Goal: Task Accomplishment & Management: Use online tool/utility

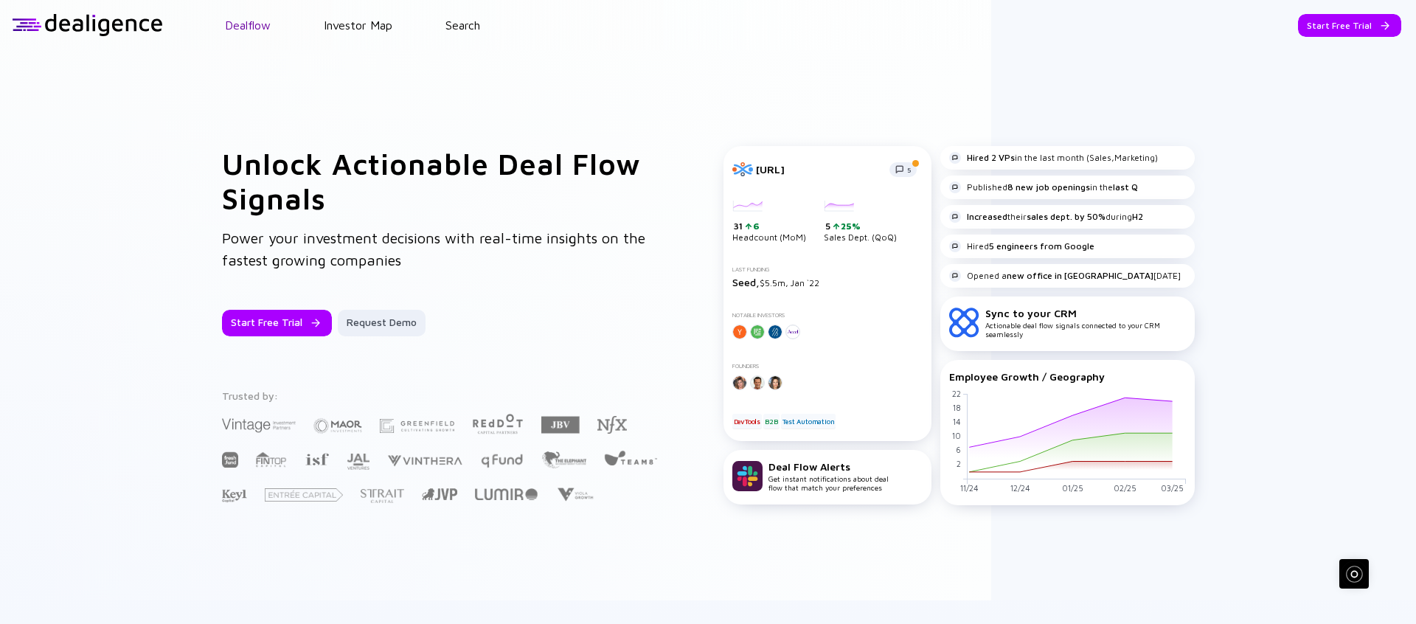
click at [249, 18] on link "Dealflow" at bounding box center [248, 24] width 46 height 13
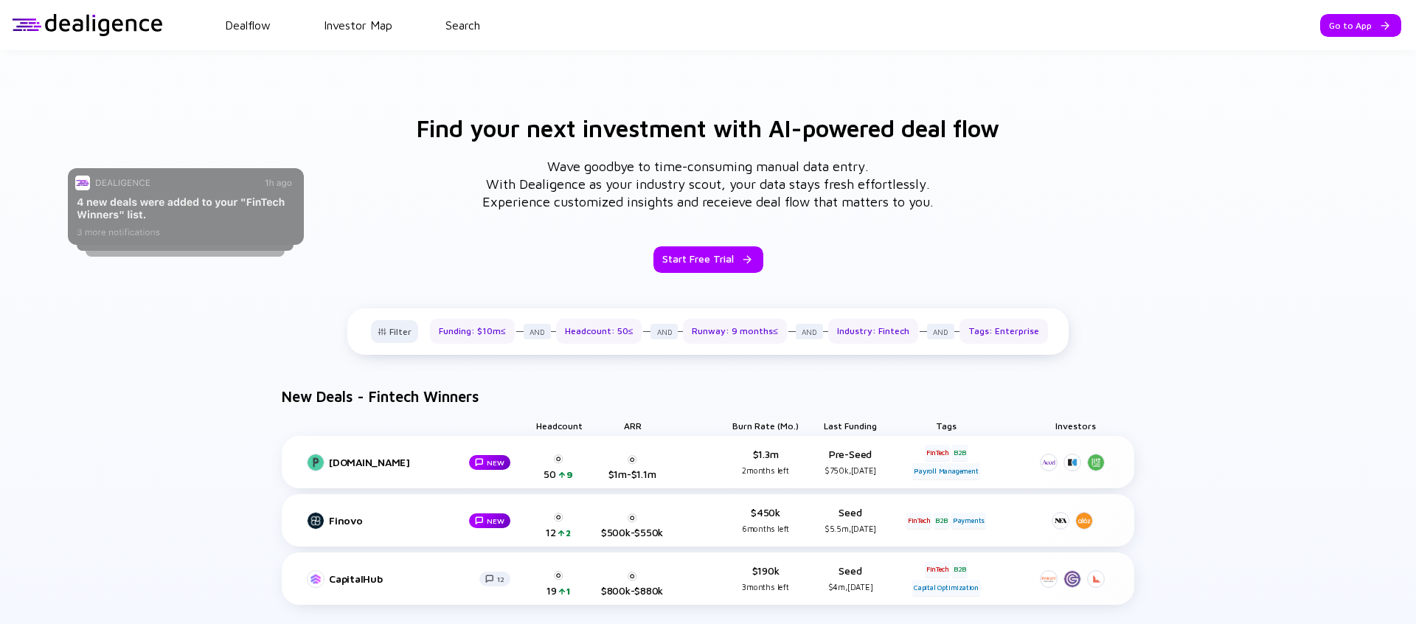
scroll to position [558, 0]
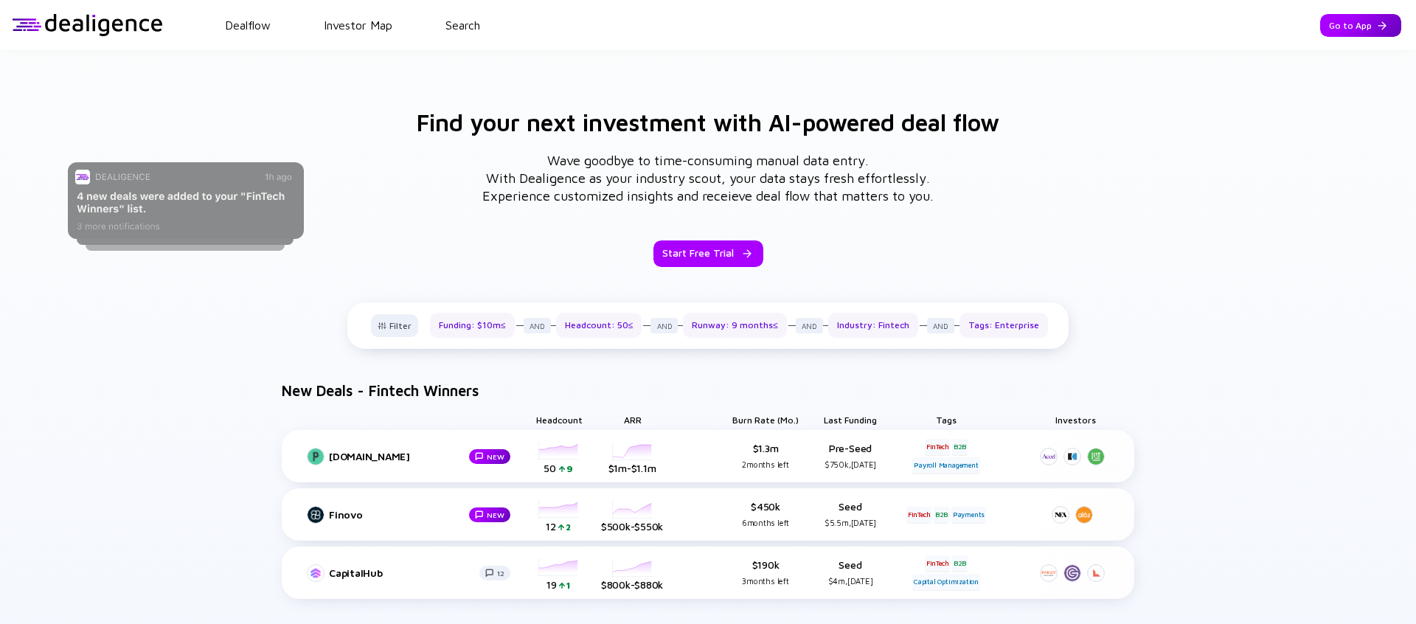
click at [1343, 31] on div "Go to App" at bounding box center [1361, 25] width 81 height 23
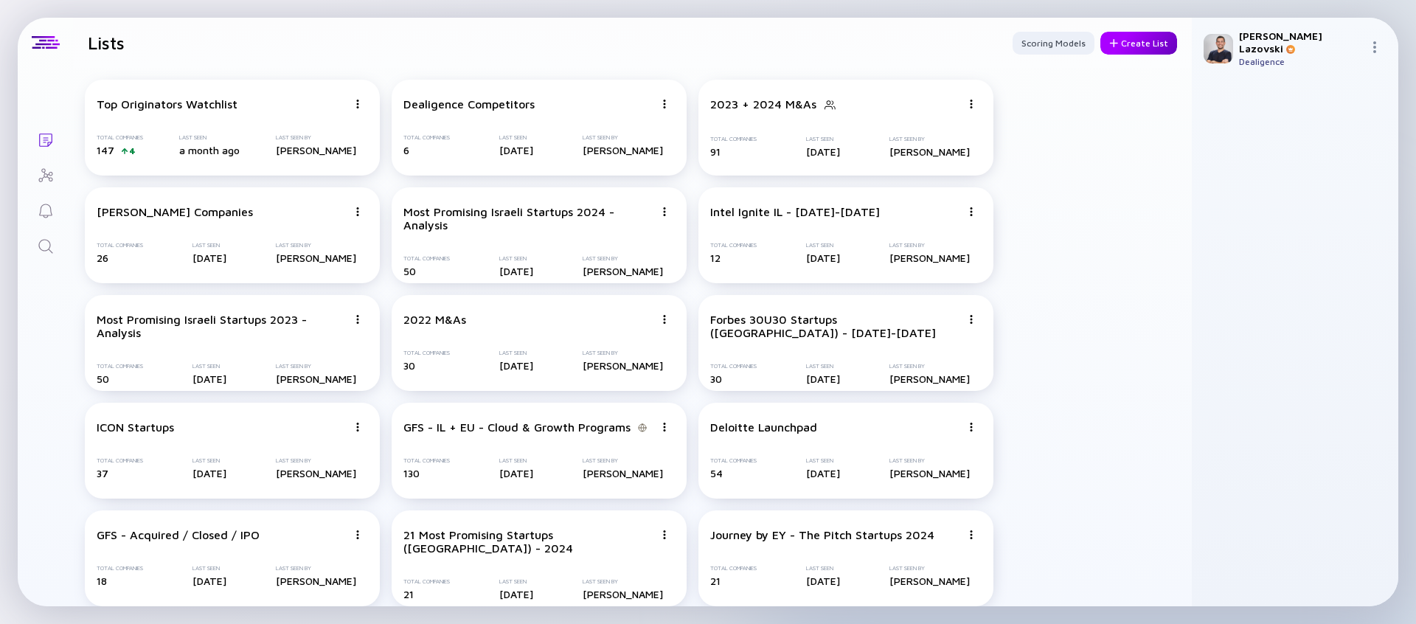
click at [1116, 46] on div "Create List" at bounding box center [1139, 43] width 77 height 23
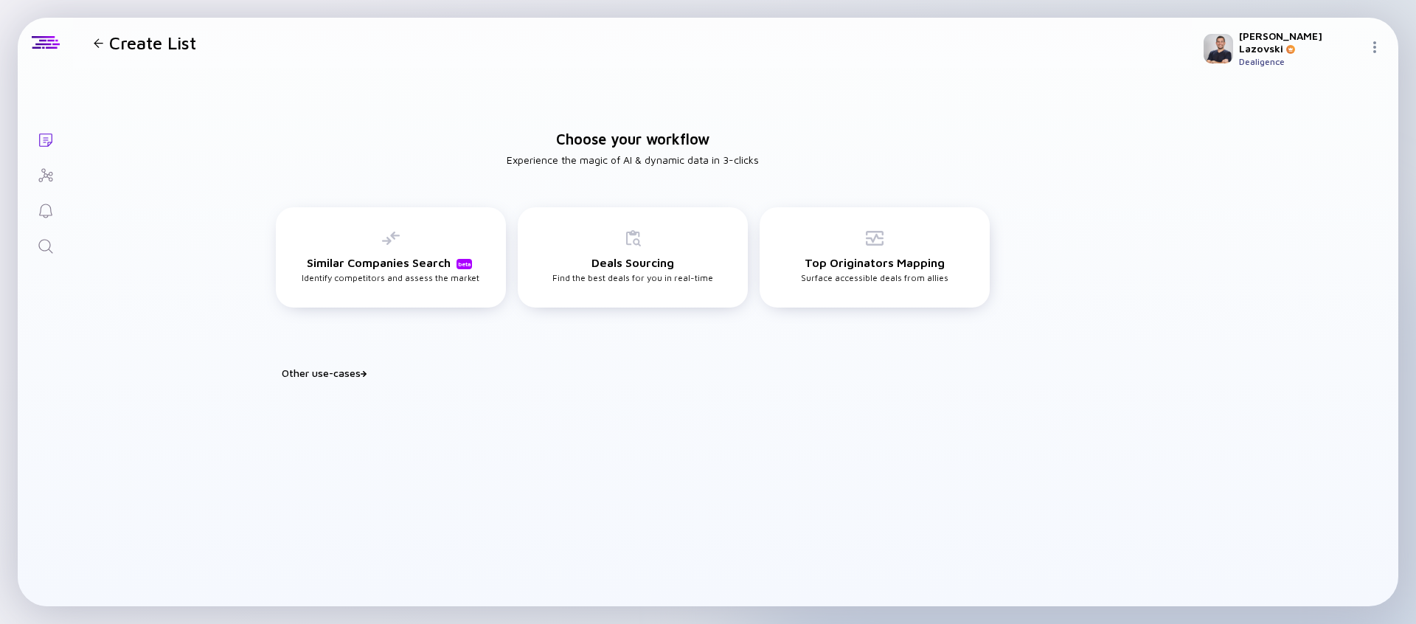
click at [312, 373] on div "Other use-cases" at bounding box center [642, 373] width 720 height 13
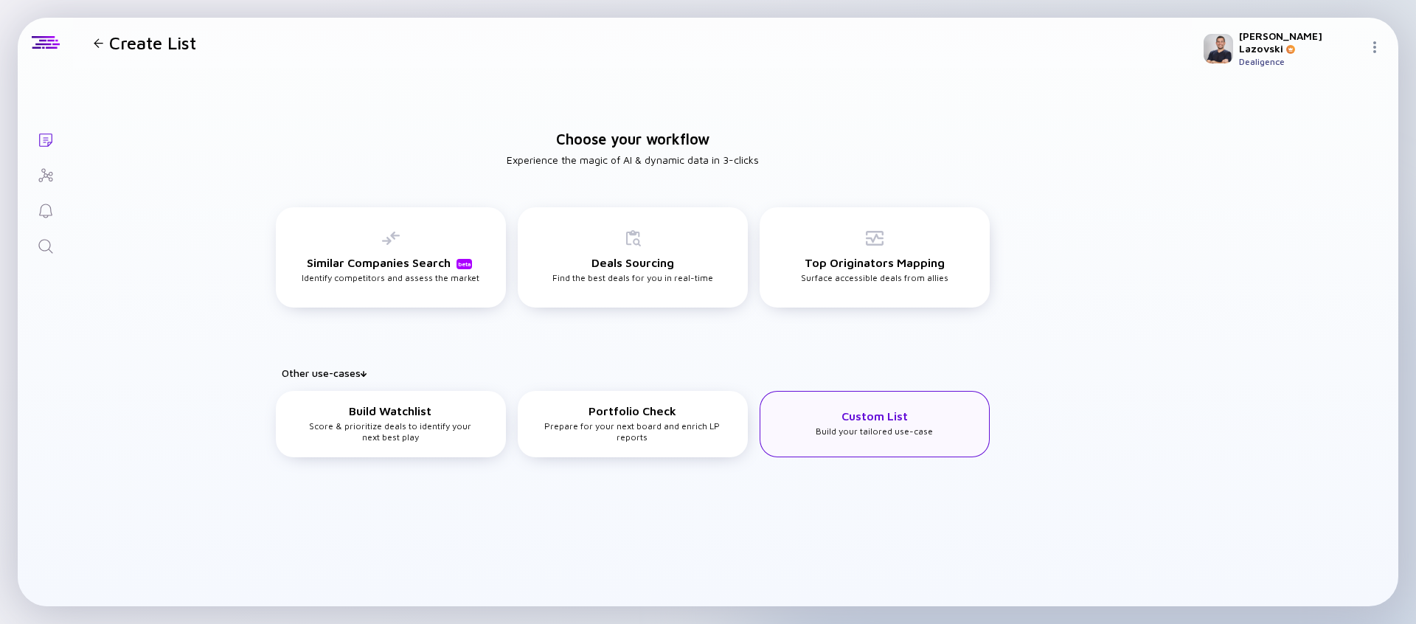
click at [836, 410] on div "Custom List Build your tailored use-case" at bounding box center [874, 422] width 117 height 27
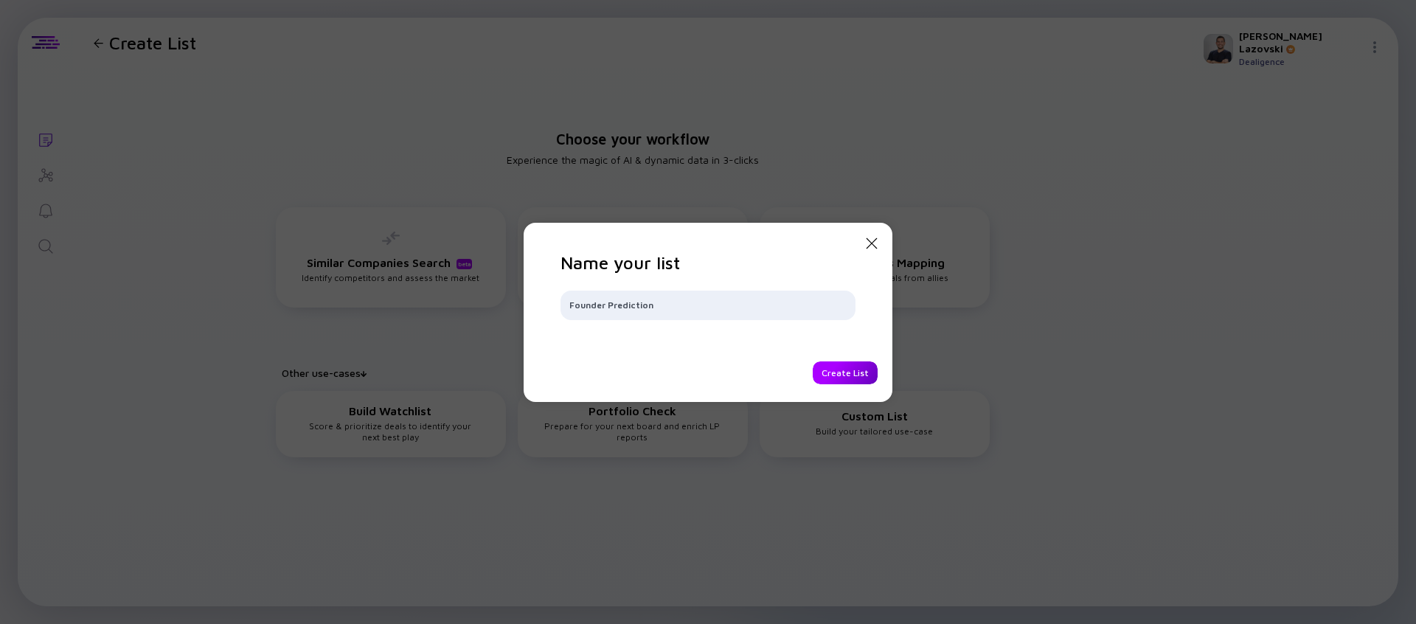
type input "Founder Prediction"
click at [834, 378] on div "Create List" at bounding box center [845, 372] width 65 height 23
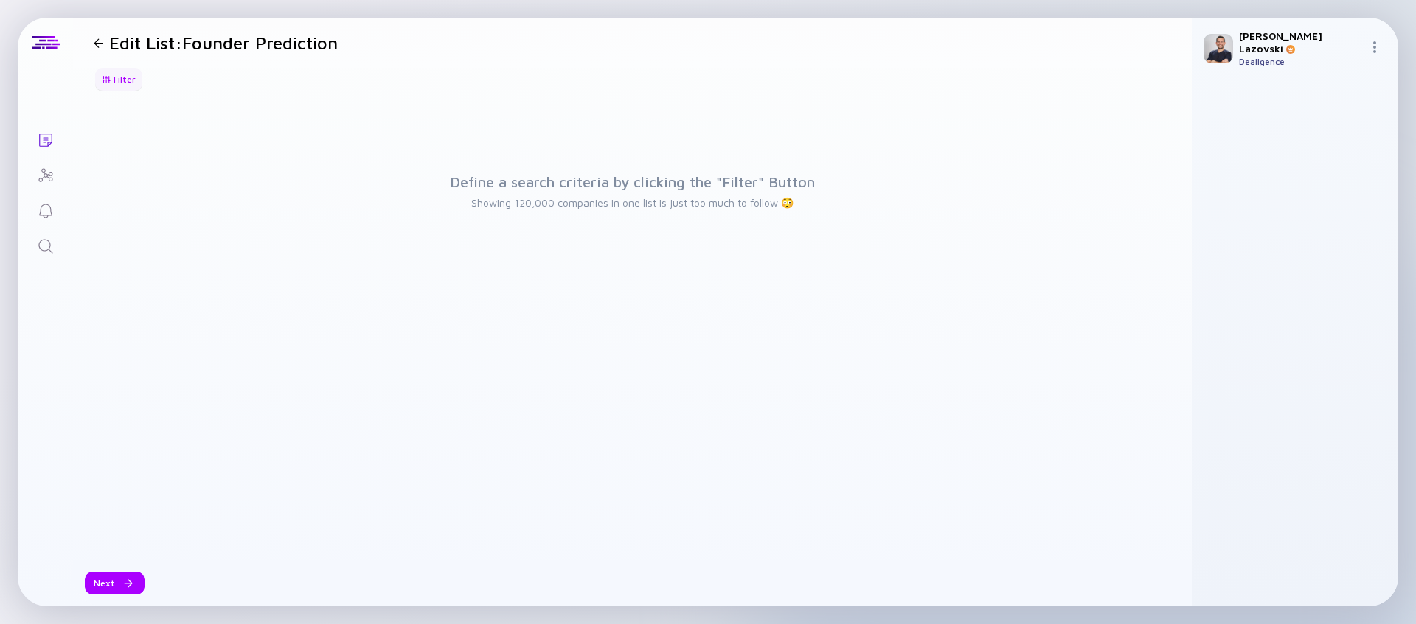
click at [111, 89] on div "Filter" at bounding box center [119, 79] width 52 height 23
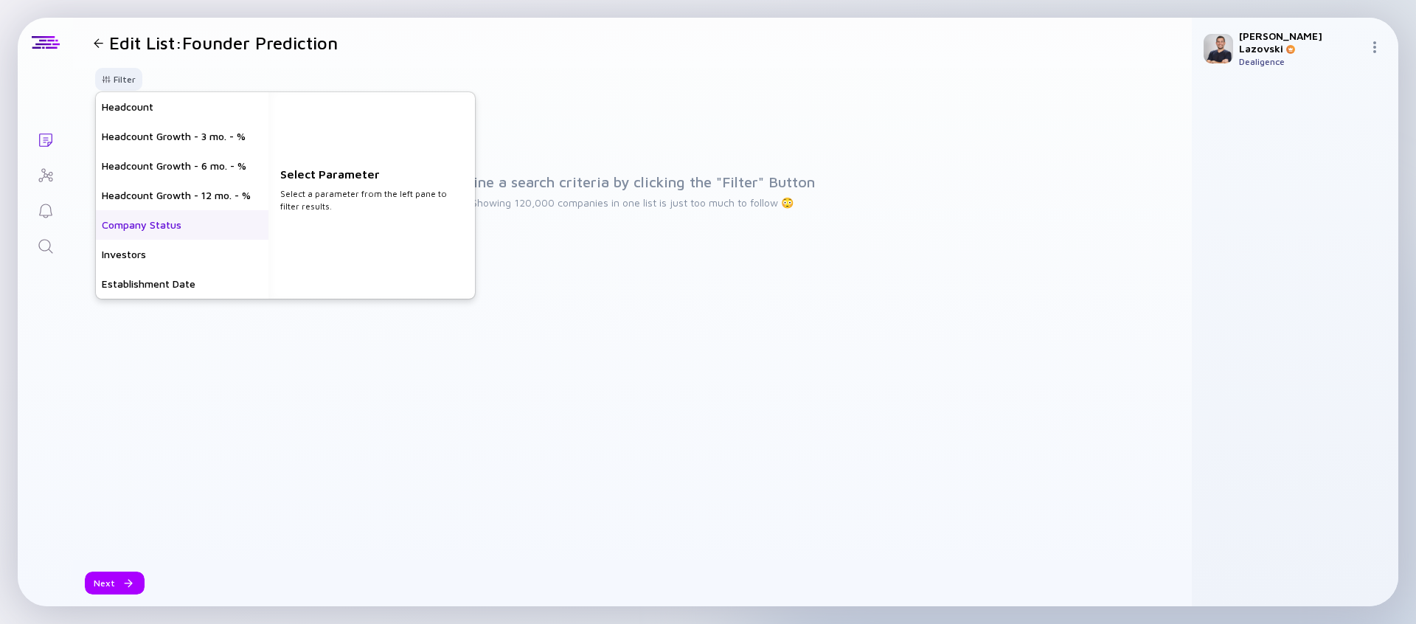
click at [185, 225] on div "Company Status" at bounding box center [182, 225] width 173 height 30
click at [363, 117] on div "Private" at bounding box center [372, 107] width 207 height 30
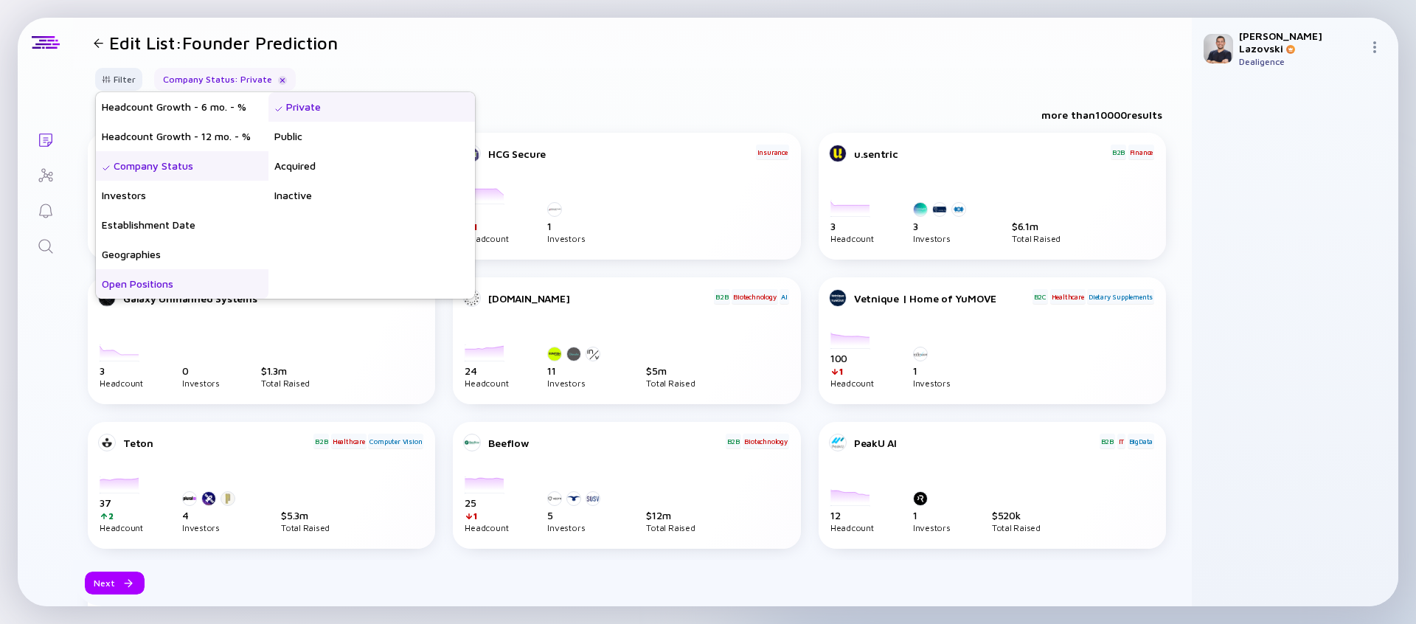
scroll to position [118, 0]
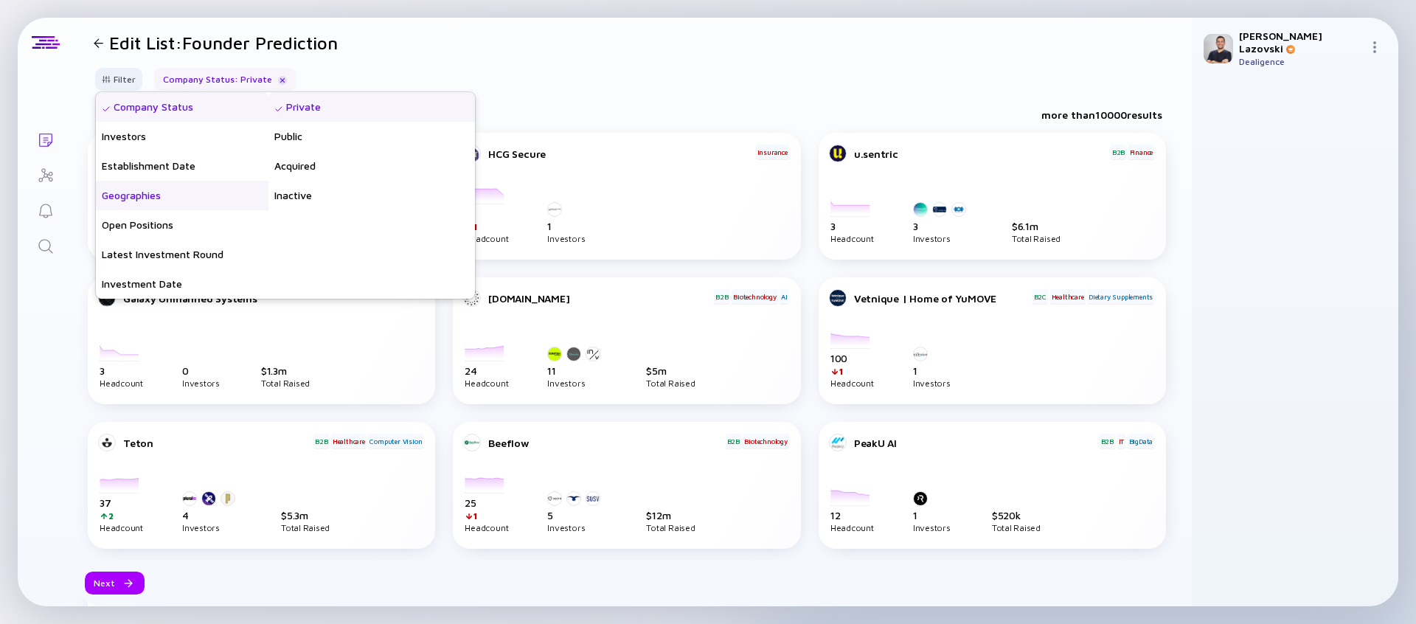
click at [178, 204] on div "Geographies" at bounding box center [182, 196] width 173 height 30
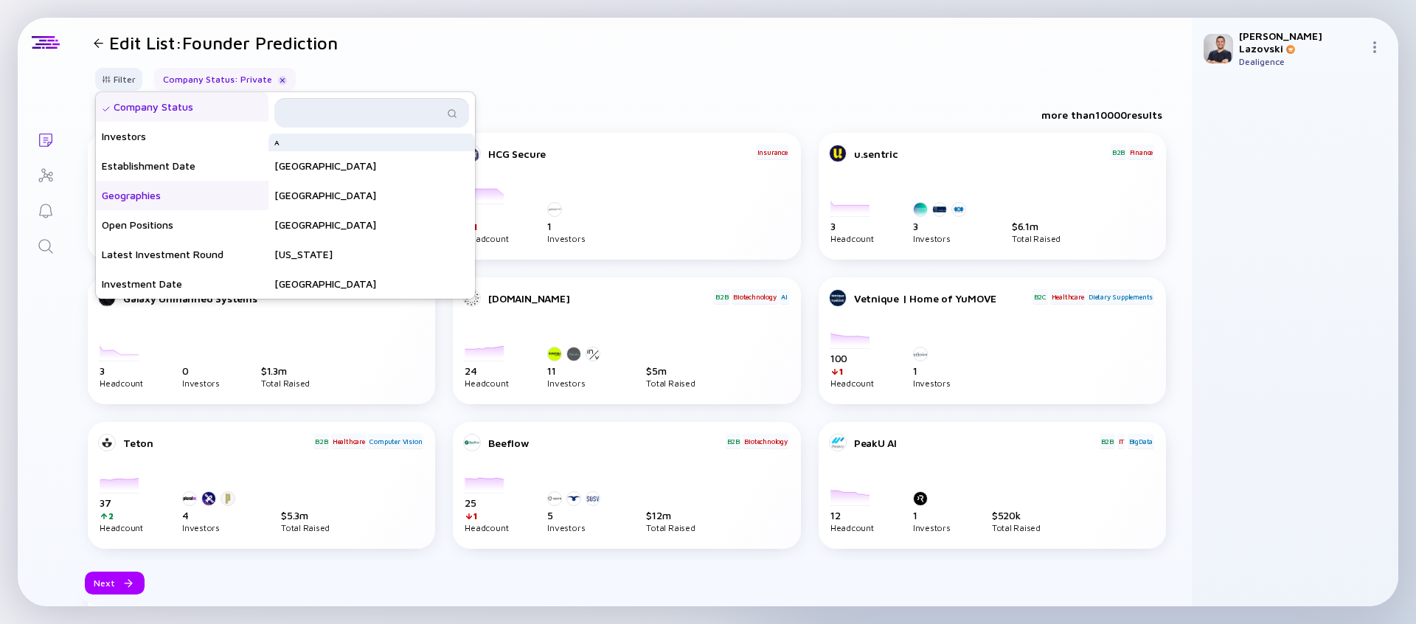
click at [370, 116] on input "text" at bounding box center [363, 112] width 160 height 15
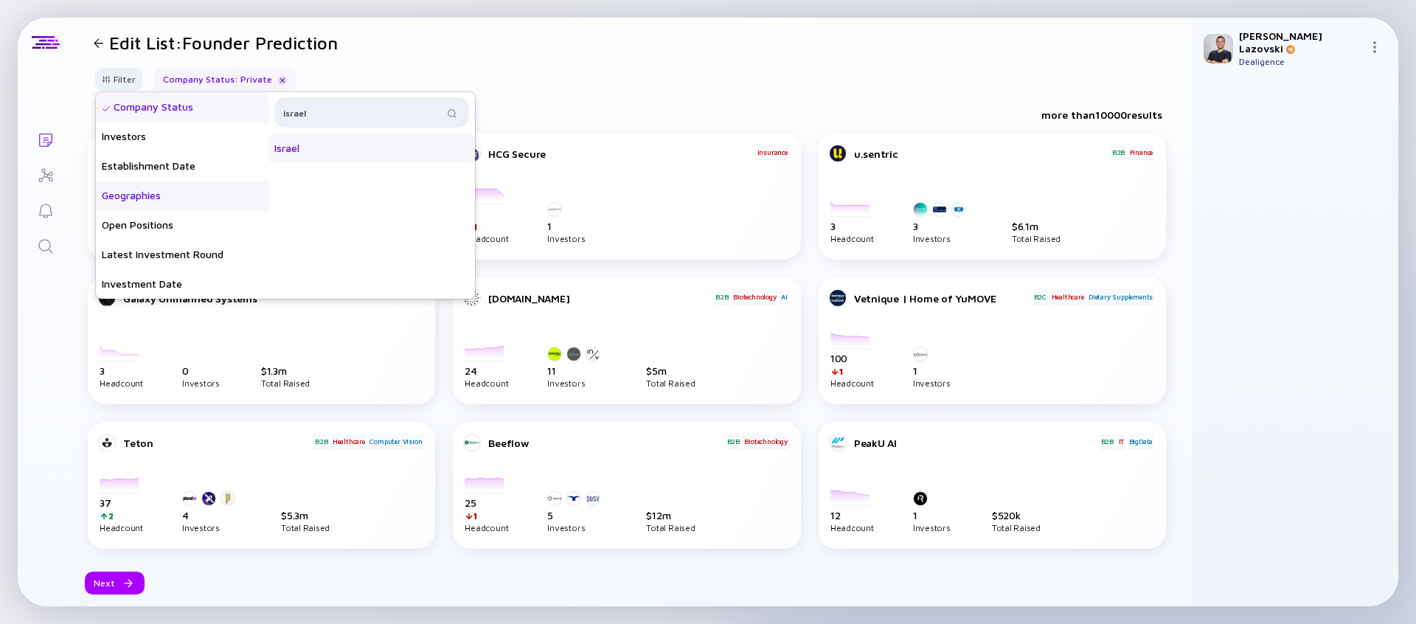
type input "israel"
click at [326, 151] on div "Israel" at bounding box center [372, 149] width 207 height 30
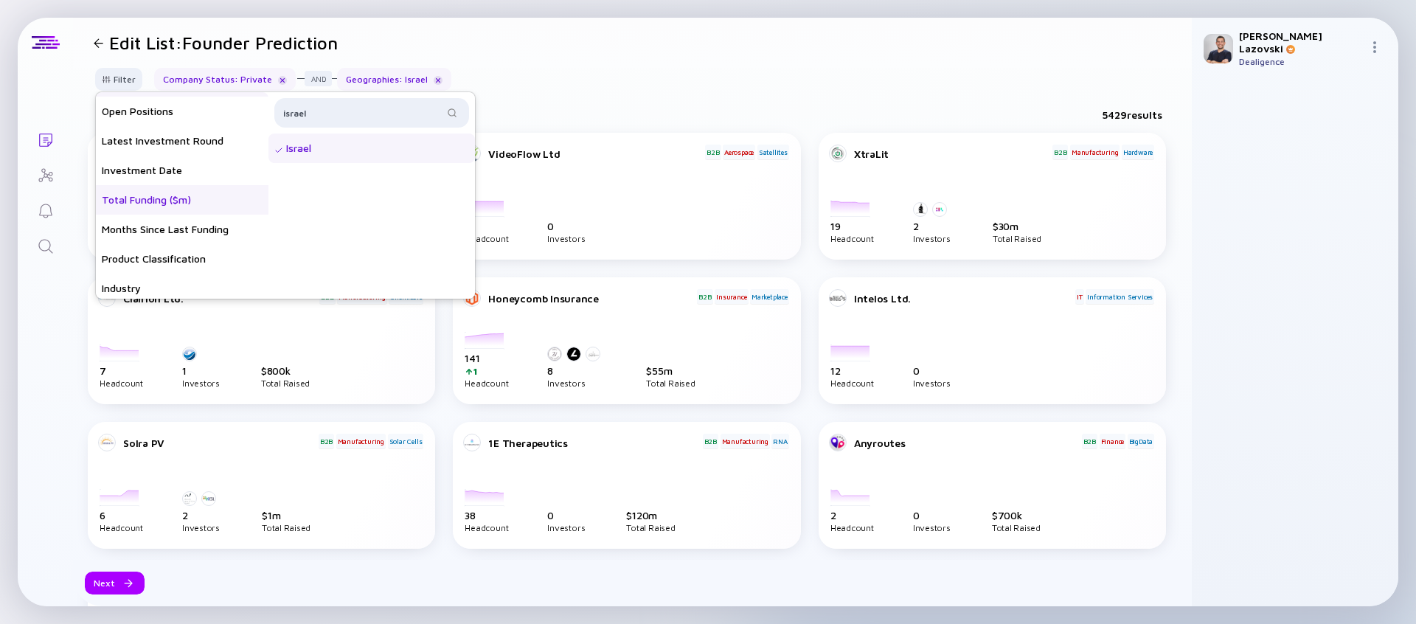
scroll to position [236, 0]
click at [196, 141] on div "Latest Investment Round" at bounding box center [182, 137] width 173 height 30
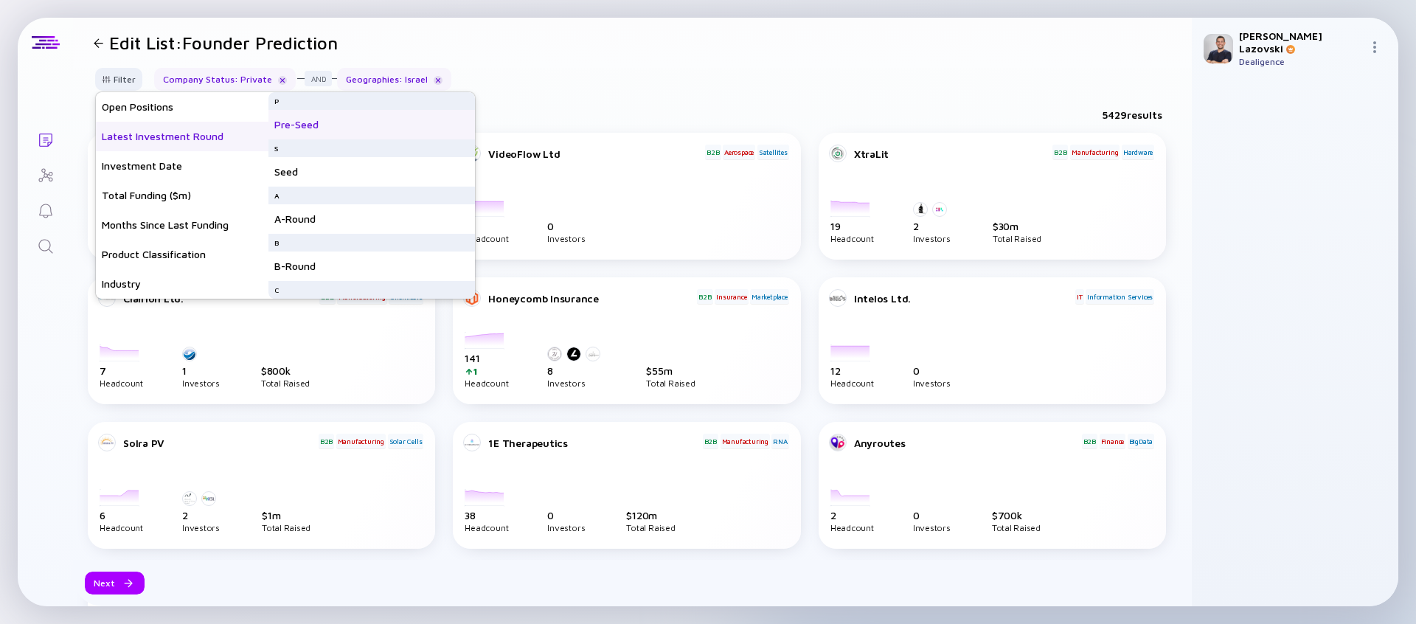
click at [358, 125] on div "Pre-Seed" at bounding box center [372, 125] width 207 height 30
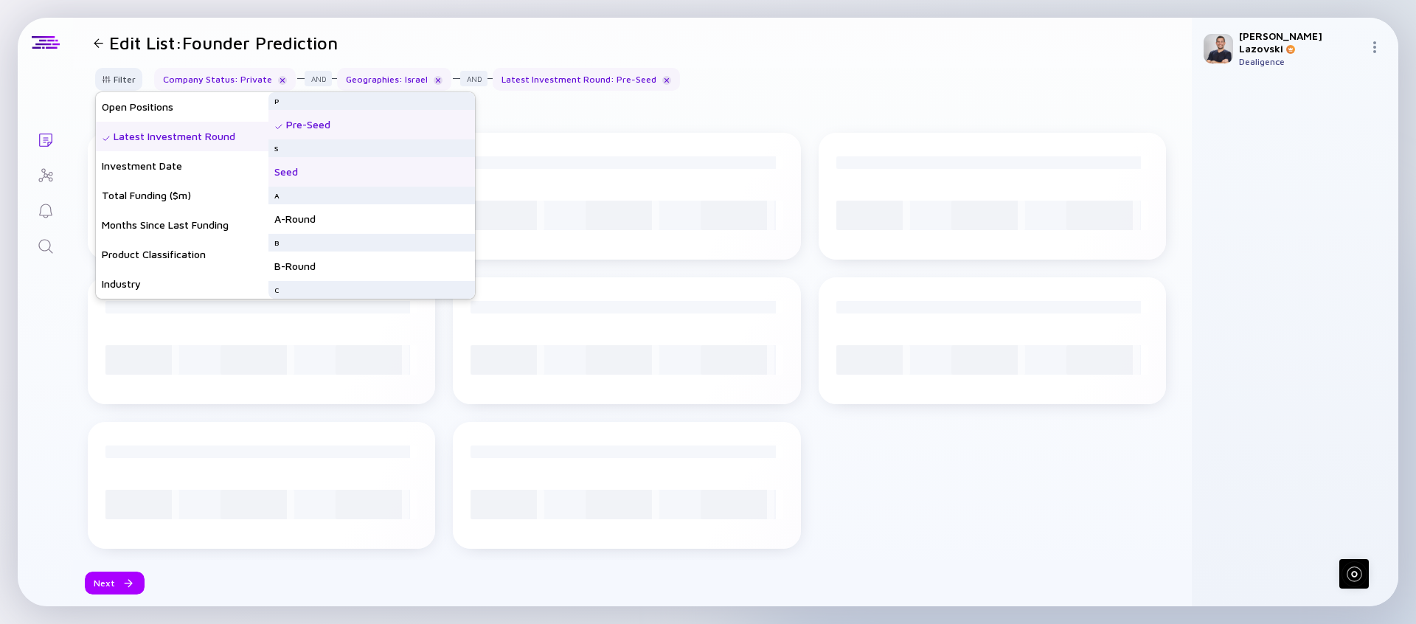
click at [354, 168] on div "Seed" at bounding box center [372, 172] width 207 height 30
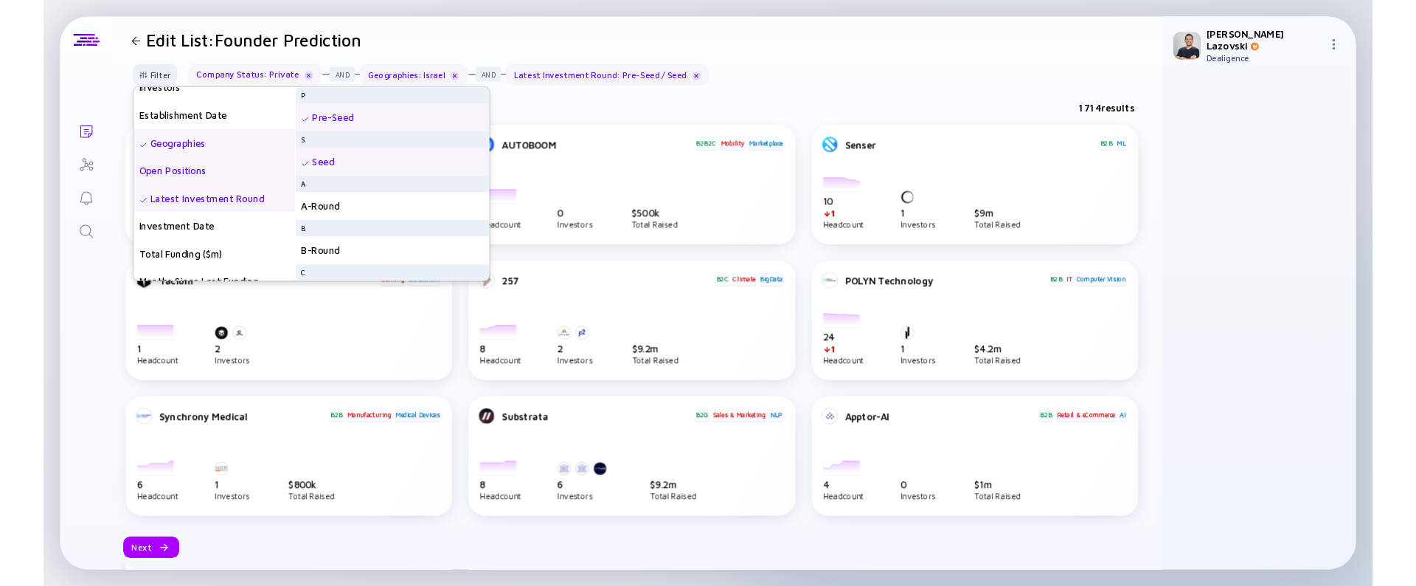
scroll to position [139, 0]
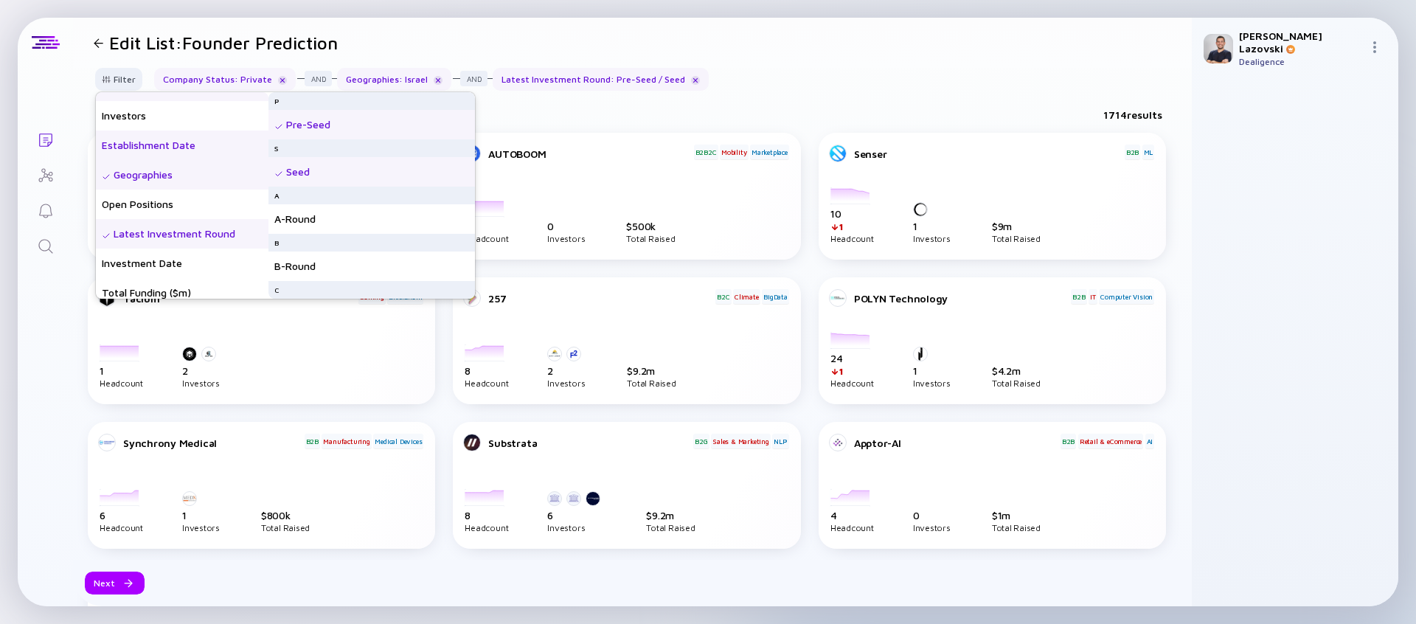
click at [181, 148] on div "Establishment Date" at bounding box center [182, 146] width 173 height 30
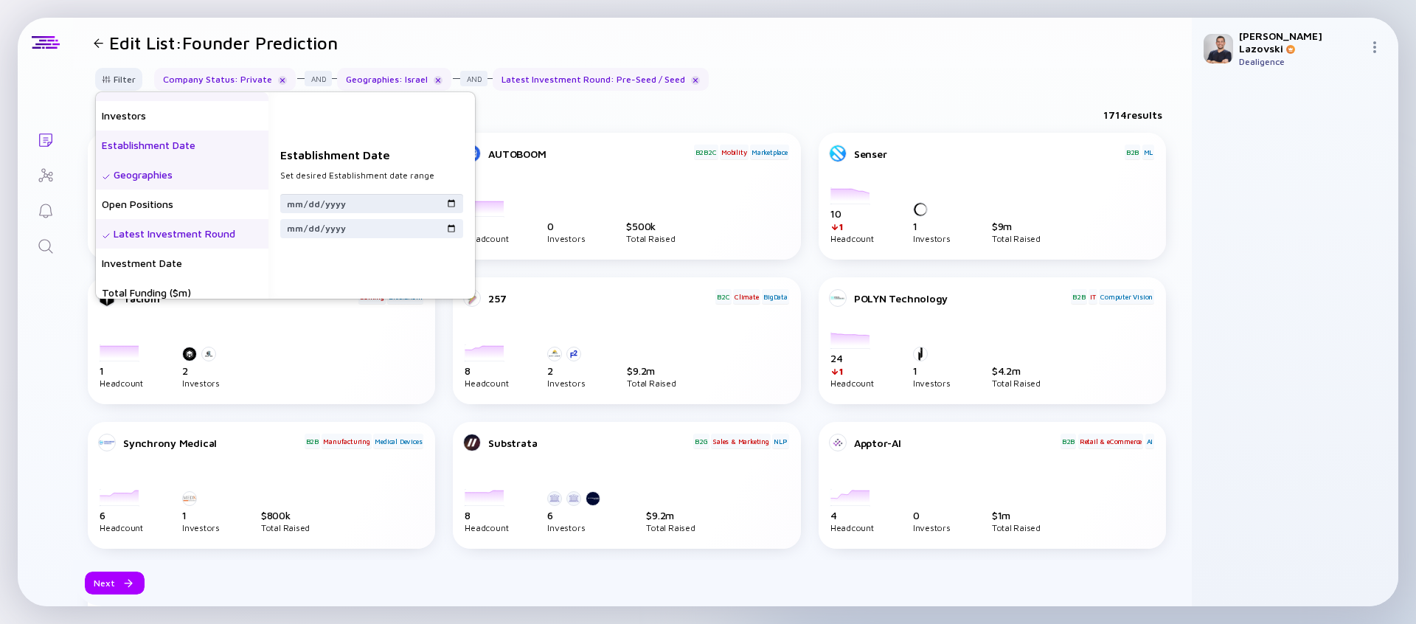
click at [300, 202] on input "date" at bounding box center [371, 203] width 171 height 15
type input "[DATE]"
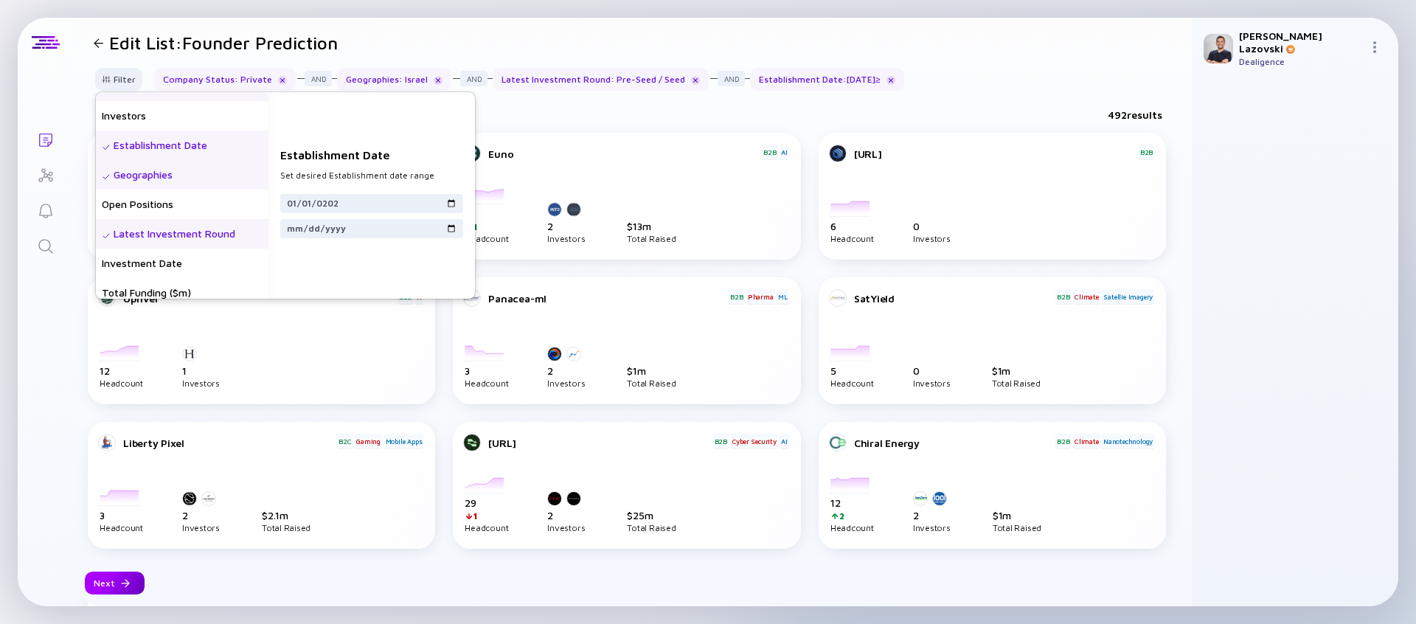
click at [122, 586] on div at bounding box center [125, 583] width 9 height 9
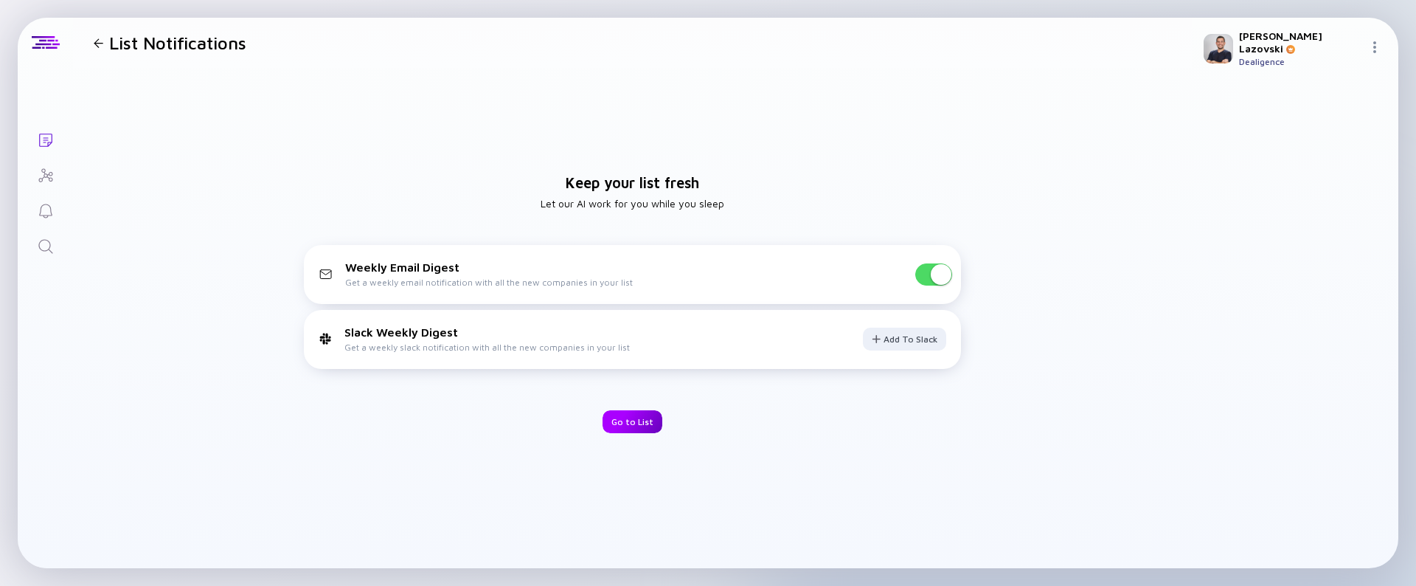
click at [647, 423] on div "Go to List" at bounding box center [633, 421] width 60 height 23
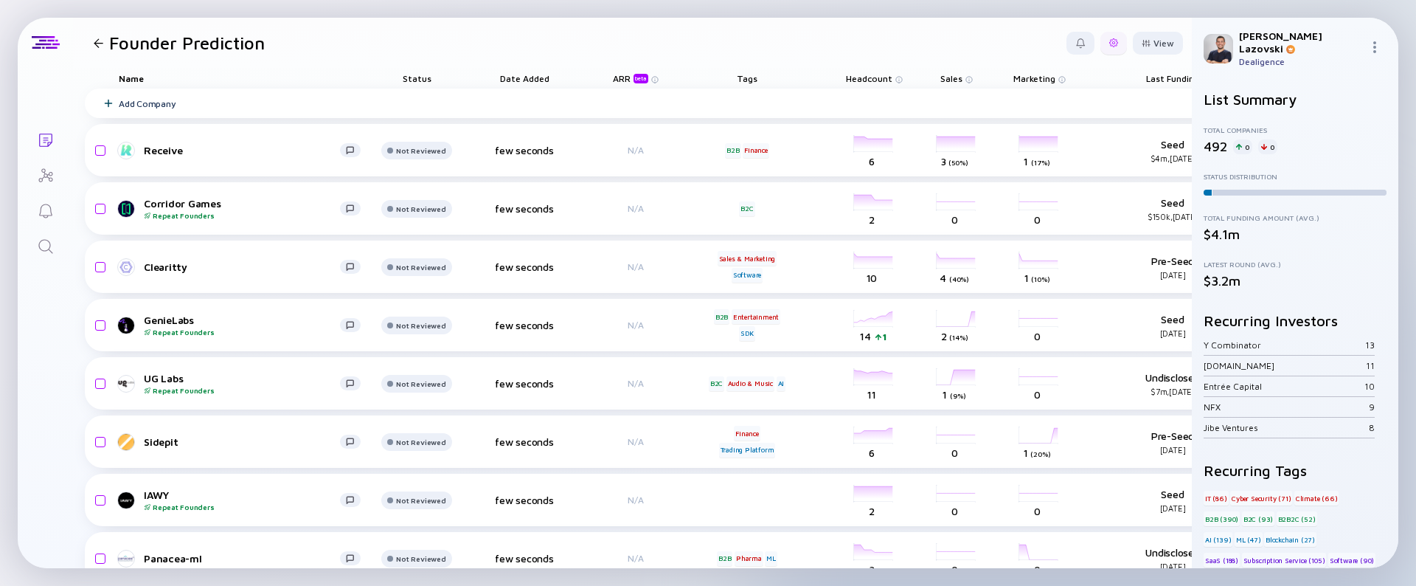
click at [1110, 46] on div at bounding box center [1114, 42] width 9 height 9
click at [1054, 167] on div "Edit Filter" at bounding box center [1068, 162] width 92 height 30
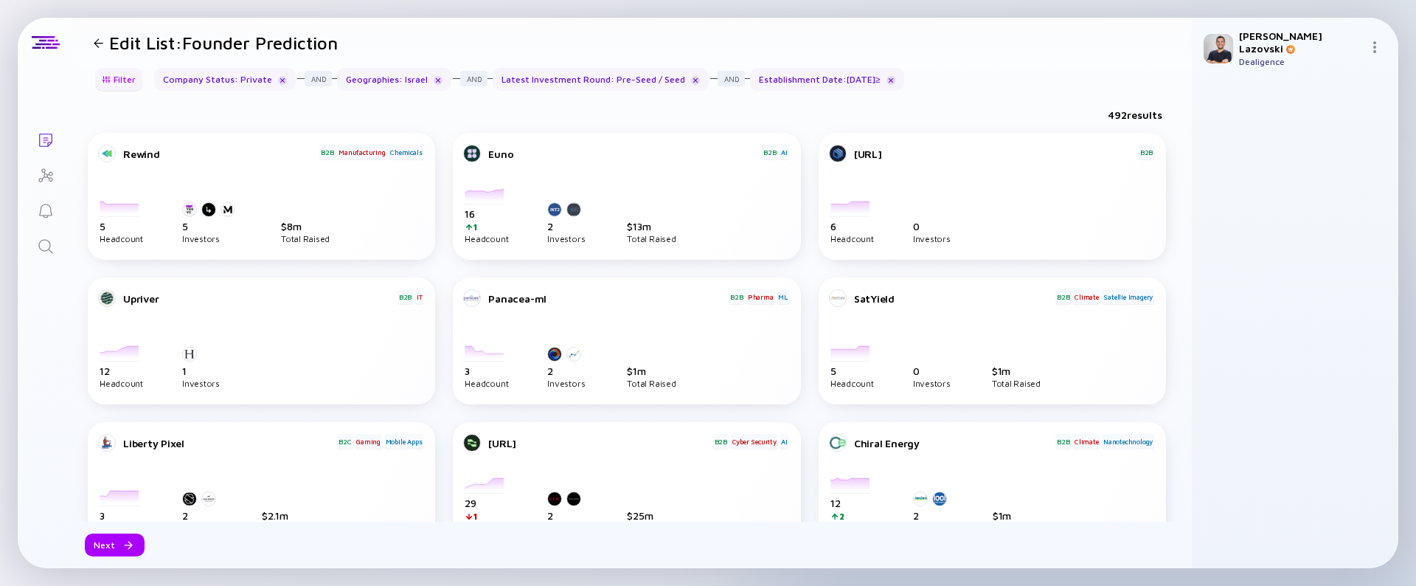
click at [128, 80] on div "Filter" at bounding box center [119, 79] width 52 height 23
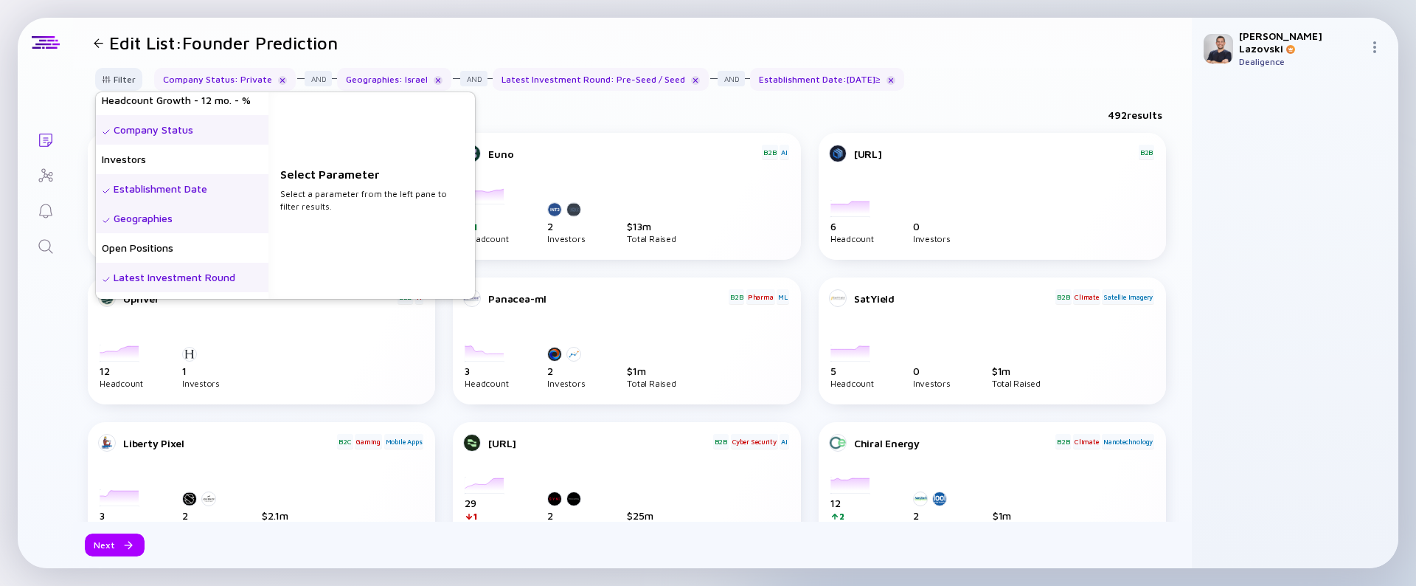
scroll to position [118, 0]
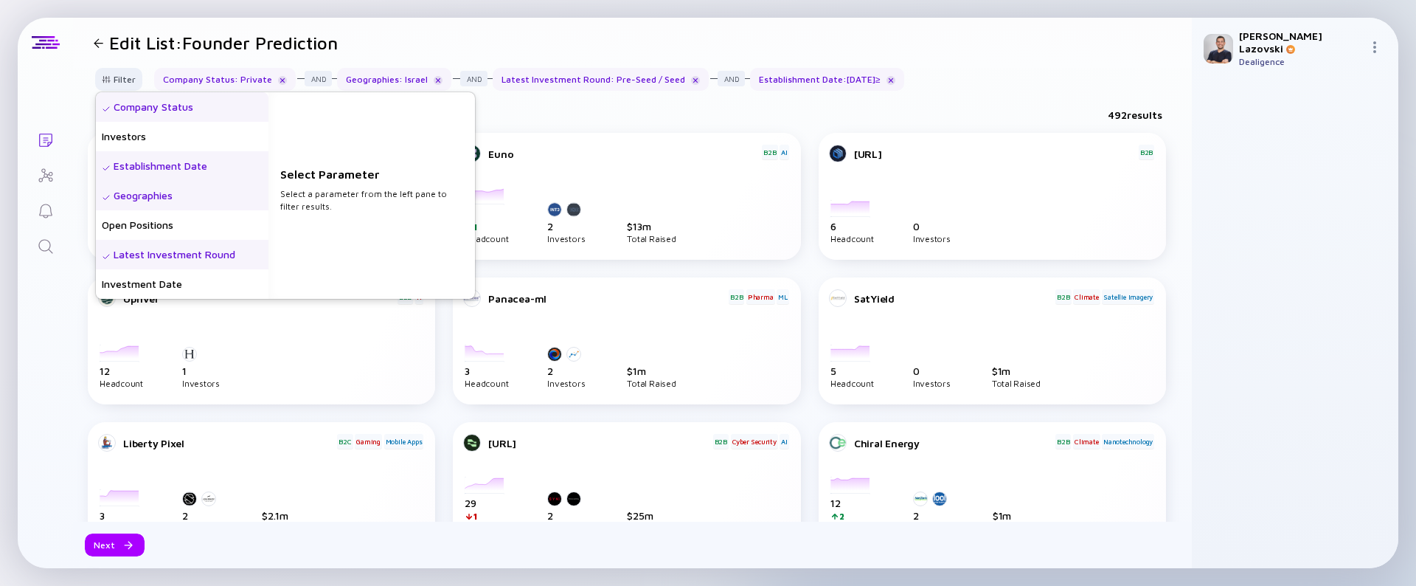
click at [191, 200] on div "Geographies" at bounding box center [182, 196] width 173 height 30
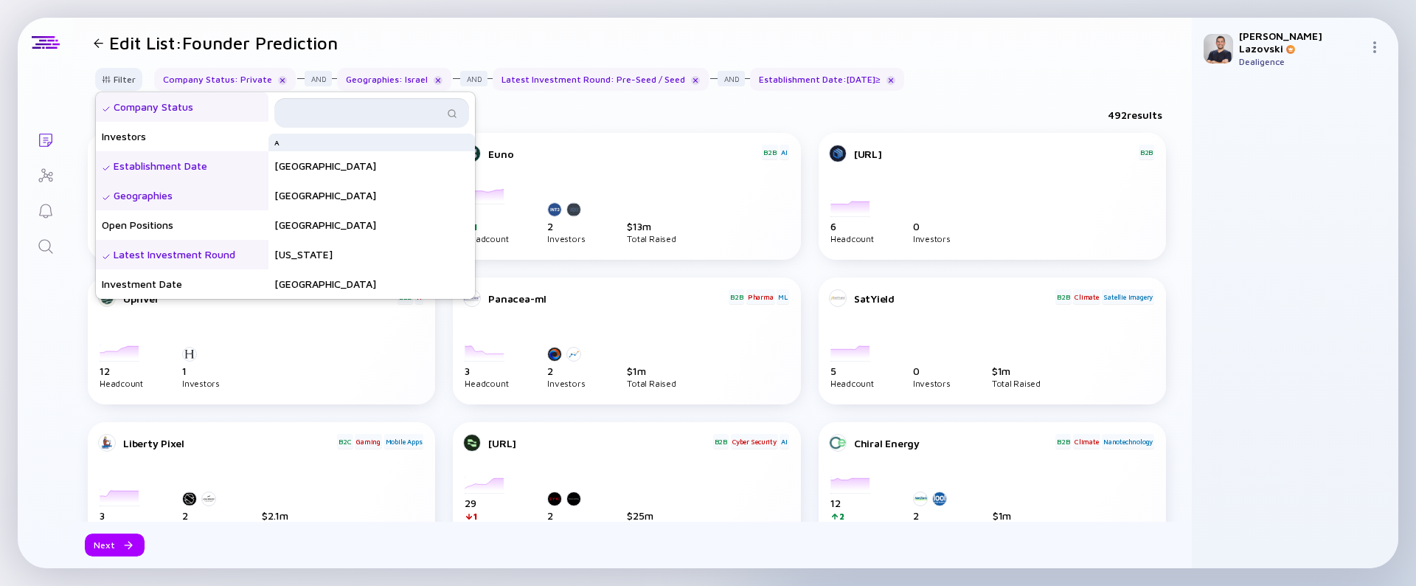
click at [373, 114] on input "text" at bounding box center [363, 112] width 160 height 15
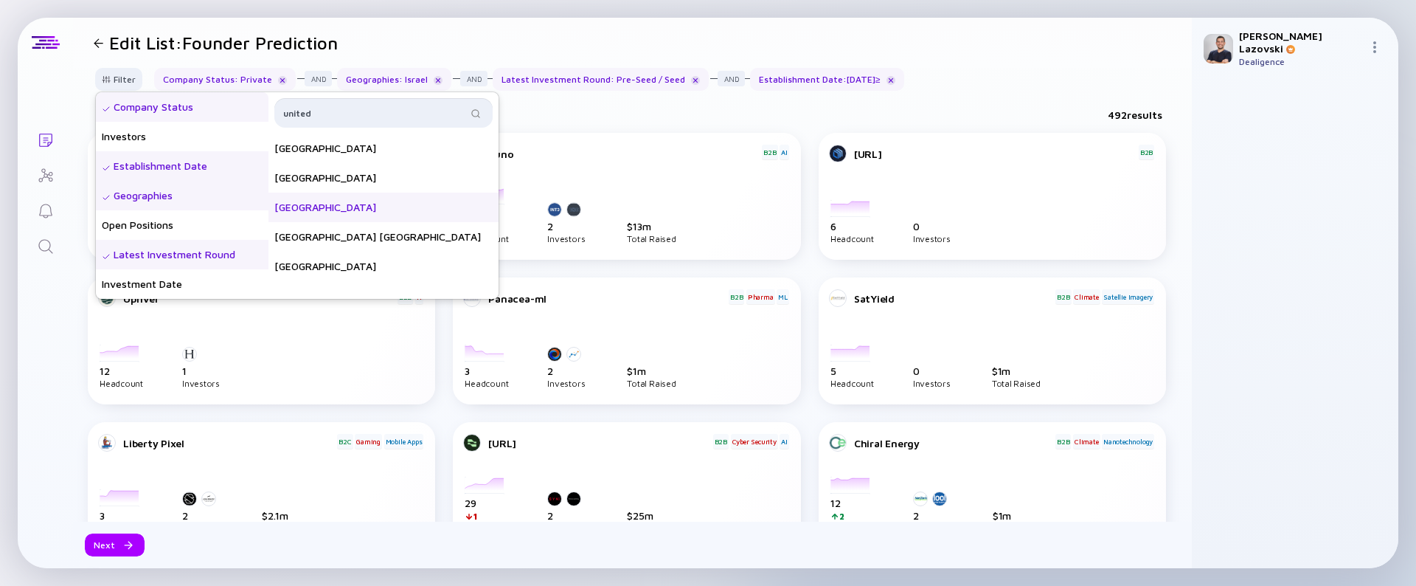
type input "united"
click at [359, 206] on div "[GEOGRAPHIC_DATA]" at bounding box center [384, 208] width 230 height 30
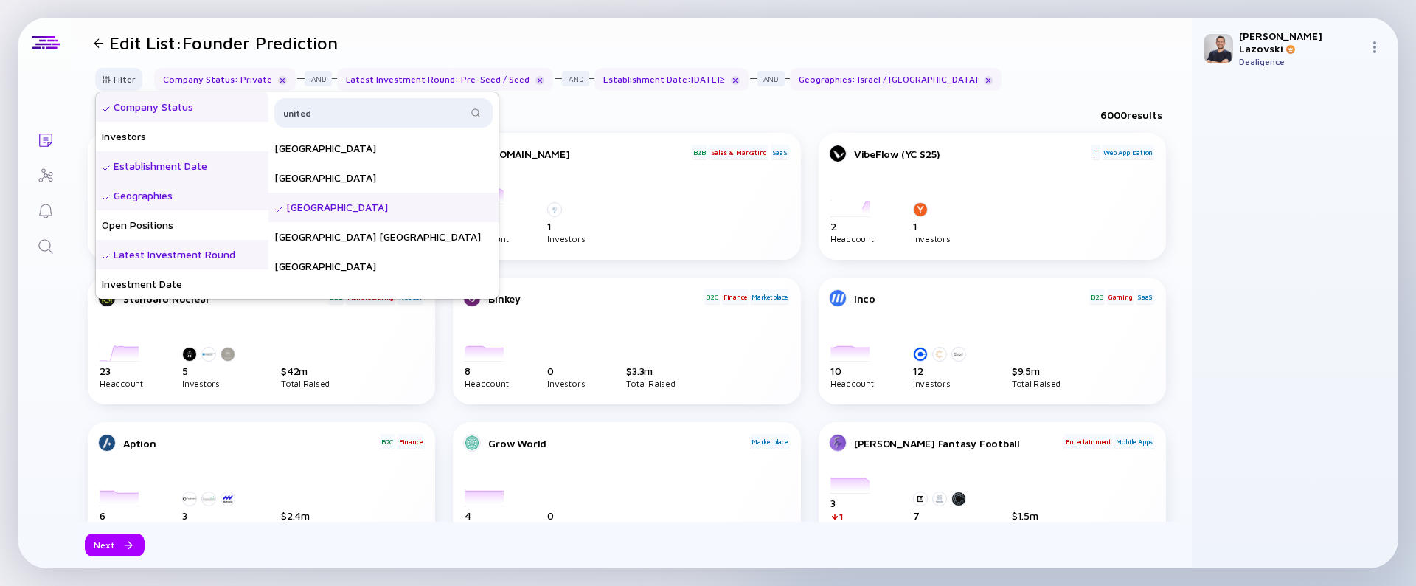
click at [670, 111] on div "6000 results" at bounding box center [632, 118] width 1119 height 30
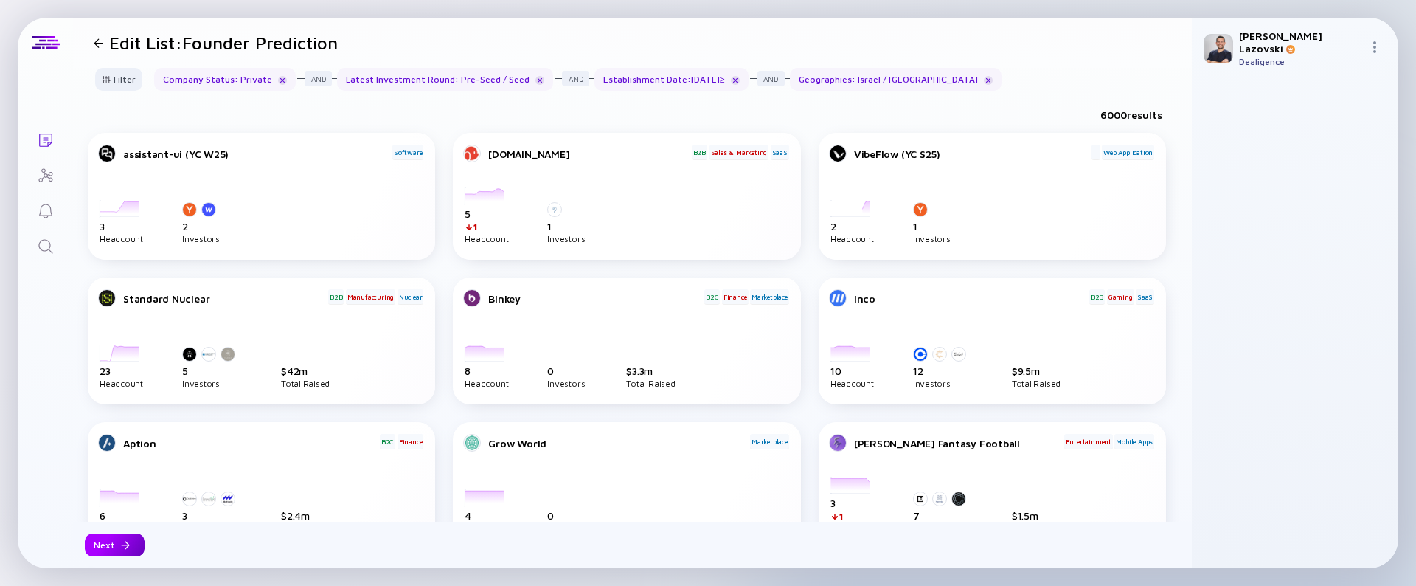
click at [114, 550] on div "Next" at bounding box center [115, 544] width 60 height 23
